Goal: Task Accomplishment & Management: Manage account settings

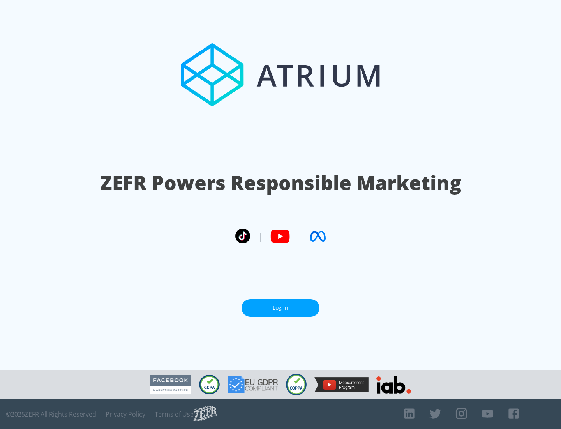
click at [281, 307] on link "Log In" at bounding box center [281, 308] width 78 height 18
